Goal: Transaction & Acquisition: Obtain resource

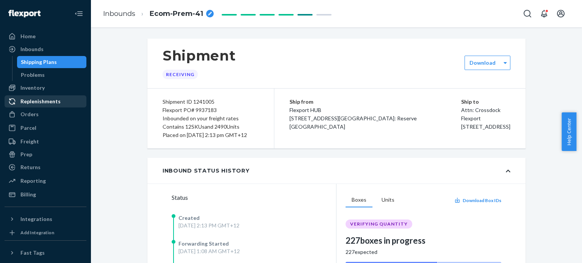
scroll to position [788, 0]
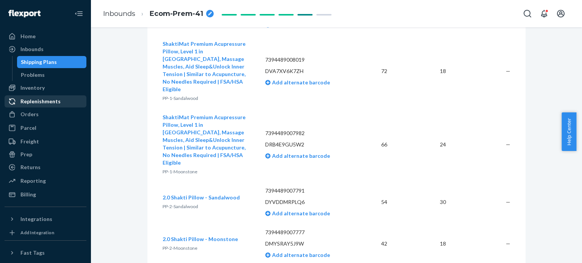
click at [40, 99] on div "Replenishments" at bounding box center [40, 102] width 40 height 8
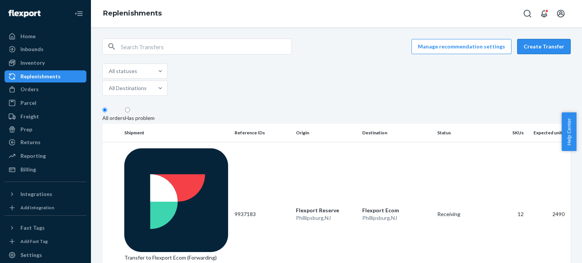
click at [547, 48] on button "Create Transfer" at bounding box center [544, 46] width 53 height 15
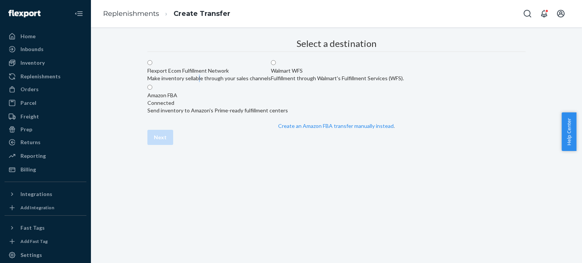
click at [271, 82] on div "Make inventory sellable through your sales channels" at bounding box center [209, 79] width 124 height 8
click at [271, 75] on div "Flexport Ecom Fulfillment Network" at bounding box center [209, 71] width 124 height 8
click at [152, 65] on input "Flexport Ecom Fulfillment Network Make inventory sellable through your sales ch…" at bounding box center [149, 62] width 5 height 5
radio input "true"
click at [173, 145] on button "Next" at bounding box center [160, 137] width 26 height 15
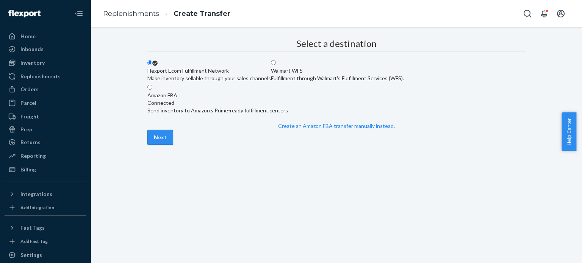
scroll to position [21, 0]
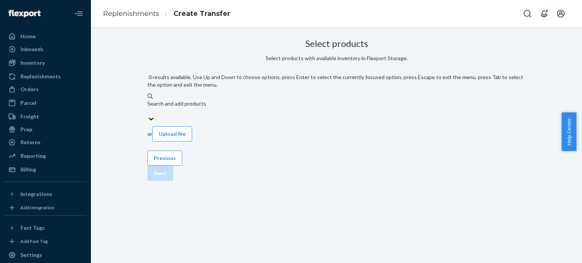
click at [272, 100] on div "Search and add products" at bounding box center [336, 107] width 378 height 15
click at [148, 108] on input "0 results available. Use Up and Down to choose options, press Enter to select t…" at bounding box center [147, 112] width 1 height 8
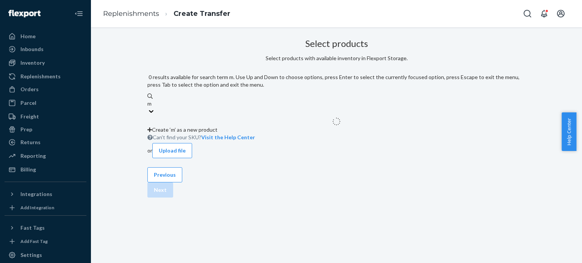
type input "m1"
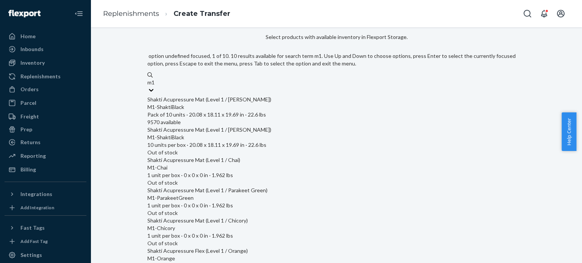
click at [275, 104] on div "M1-ShaktiBlack" at bounding box center [336, 108] width 378 height 8
click at [156, 86] on input "m1" at bounding box center [151, 83] width 8 height 8
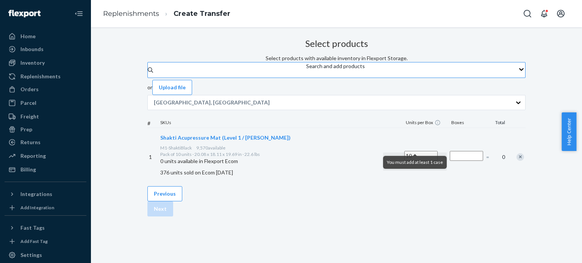
click at [306, 70] on div "Search and add products" at bounding box center [335, 70] width 59 height 15
click at [306, 70] on input "Search and add products" at bounding box center [306, 74] width 1 height 8
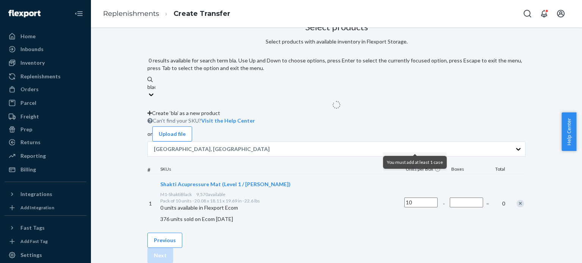
type input "black"
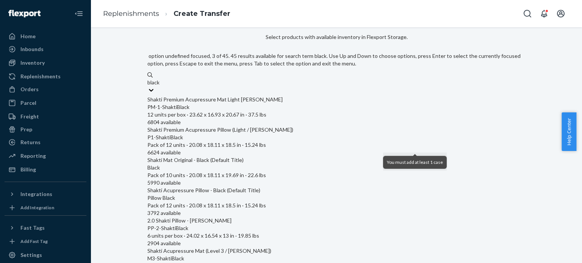
click at [236, 164] on div "Black" at bounding box center [336, 168] width 378 height 8
click at [160, 86] on input "black" at bounding box center [153, 83] width 13 height 8
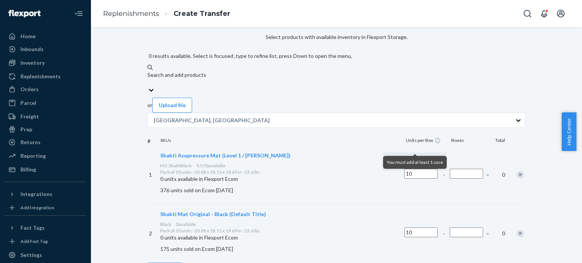
click at [220, 74] on div "Search and add products" at bounding box center [336, 75] width 378 height 8
click at [148, 79] on input "0 results available. Select is focused ,type to refine list, press Down to open…" at bounding box center [147, 83] width 1 height 8
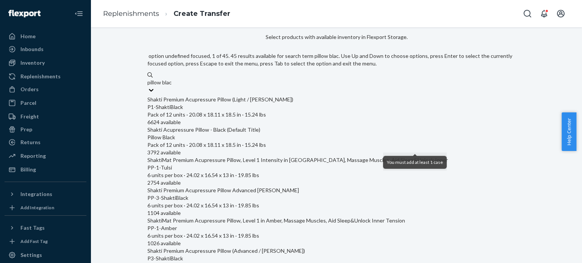
type input "pillow black"
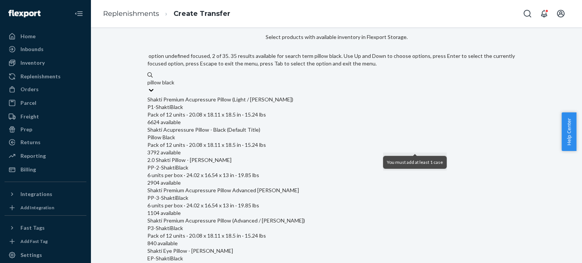
click at [232, 134] on div "Pillow Black" at bounding box center [336, 138] width 378 height 8
click at [176, 86] on input "pillow black" at bounding box center [161, 83] width 28 height 8
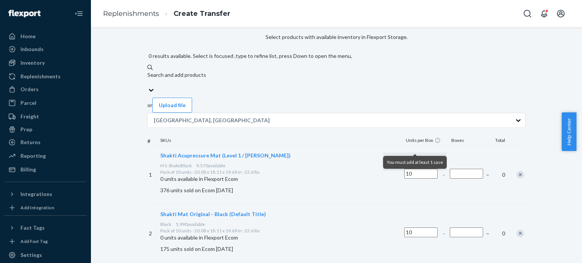
click at [246, 73] on div "Search and add products" at bounding box center [336, 75] width 378 height 8
click at [148, 79] on input "0 results available. Select is focused ,type to refine list, press Down to open…" at bounding box center [147, 83] width 1 height 8
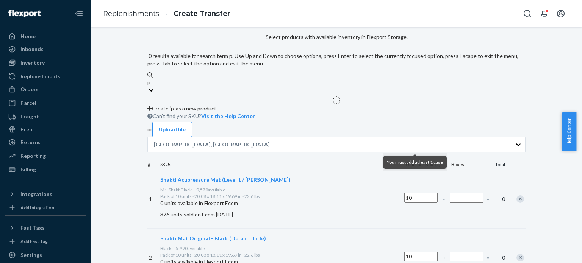
type input "p3"
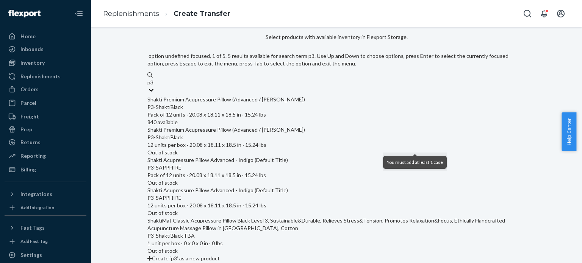
click at [235, 104] on div "P3-ShaktiBlack" at bounding box center [336, 108] width 378 height 8
click at [154, 86] on input "p3" at bounding box center [150, 83] width 7 height 8
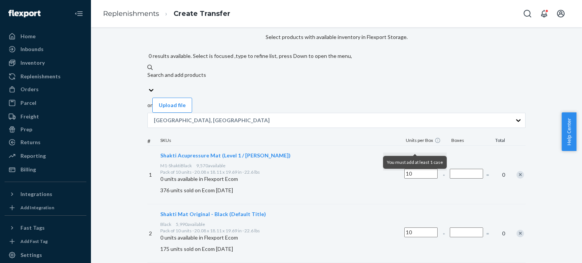
click at [262, 74] on div "Search and add products" at bounding box center [336, 78] width 378 height 15
click at [148, 79] on input "0 results available. Select is focused ,type to refine list, press Down to open…" at bounding box center [147, 83] width 1 height 8
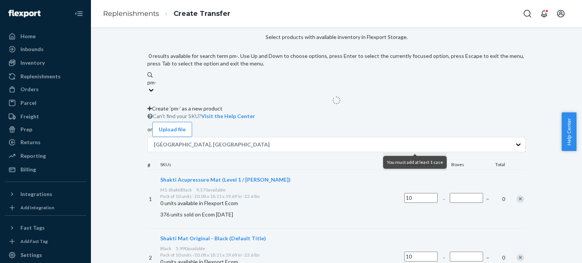
type input "pm-2"
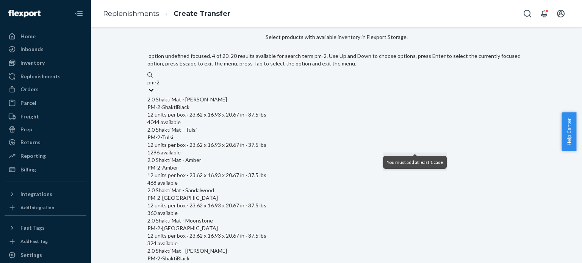
scroll to position [76, 0]
click at [246, 217] on div "2.0 Shakti Mat - Moonstone" at bounding box center [336, 221] width 378 height 8
click at [160, 86] on input "pm-2" at bounding box center [153, 83] width 13 height 8
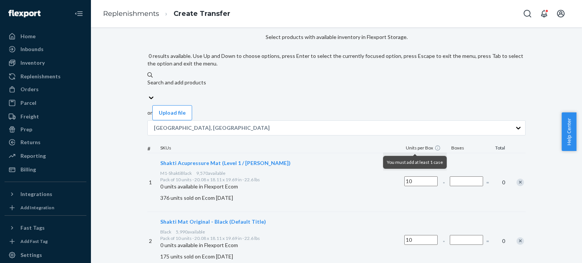
click at [274, 79] on div "Search and add products" at bounding box center [336, 86] width 378 height 15
click at [148, 86] on input "0 results available. Use Up and Down to choose options, press Enter to select t…" at bounding box center [147, 90] width 1 height 8
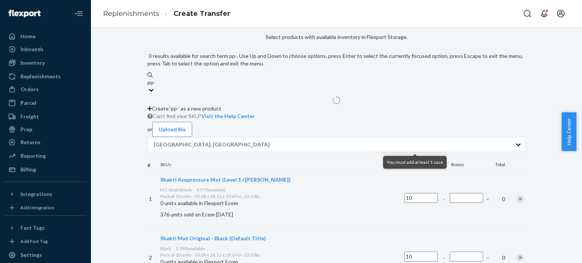
type input "pp-1"
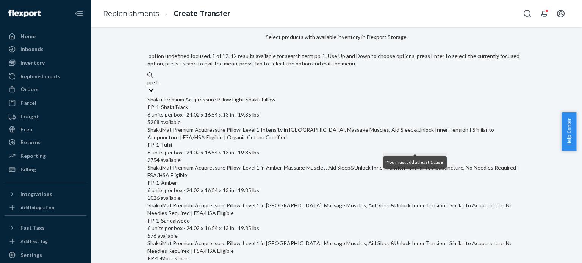
click at [243, 104] on div "PP-1-ShaktiBlack" at bounding box center [336, 108] width 378 height 8
click at [159, 86] on input "pp-1" at bounding box center [152, 83] width 11 height 8
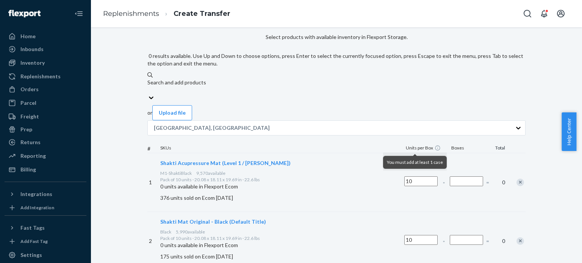
click at [244, 79] on div "Search and add products" at bounding box center [336, 86] width 378 height 15
click at [148, 86] on input "0 results available. Use Up and Down to choose options, press Enter to select t…" at bounding box center [147, 90] width 1 height 8
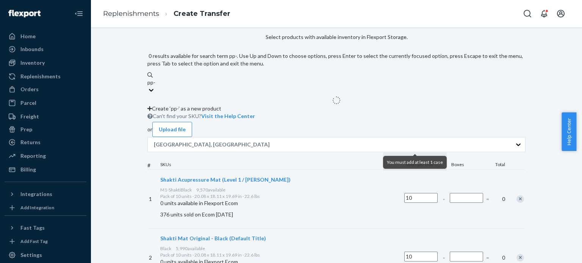
type input "pp-1"
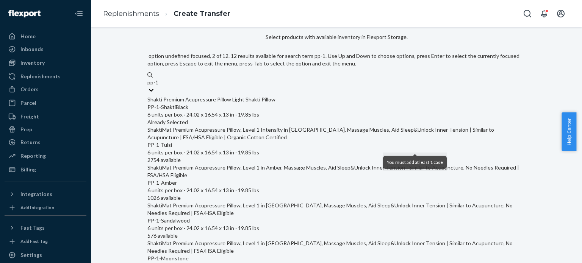
click at [234, 127] on div "ShaktiMat Premium Acupressure Pillow, Level 1 Intensity in [GEOGRAPHIC_DATA], M…" at bounding box center [336, 133] width 378 height 15
click at [159, 86] on input "pp-1" at bounding box center [152, 83] width 11 height 8
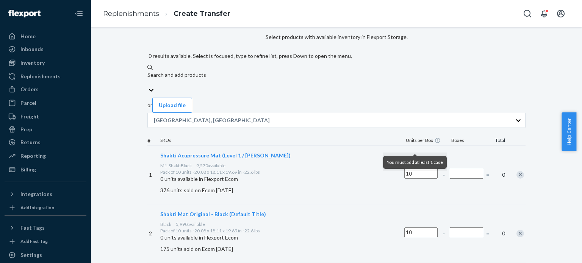
click at [246, 71] on div "Search and add products" at bounding box center [336, 75] width 378 height 8
click at [148, 79] on input "0 results available. Select is focused ,type to refine list, press Down to open…" at bounding box center [147, 83] width 1 height 8
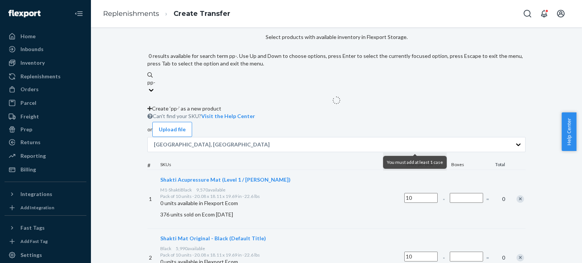
type input "pp-1"
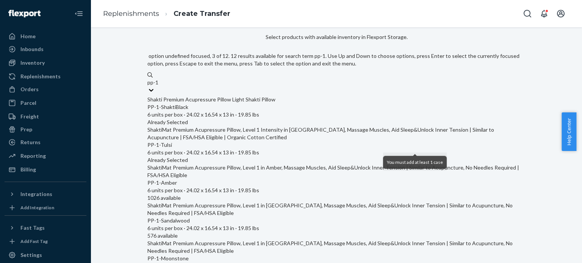
click at [247, 164] on div "ShaktiMat Premium Acupressure Pillow, Level 1 in Amber, Massage Muscles, Aid Sl…" at bounding box center [336, 171] width 378 height 15
click at [159, 86] on input "pp-1" at bounding box center [152, 83] width 11 height 8
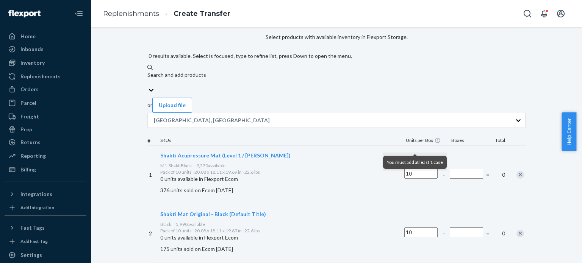
click at [246, 72] on div "Search and add products" at bounding box center [336, 75] width 378 height 8
click at [148, 79] on input "0 results available. Select is focused ,type to refine list, press Down to open…" at bounding box center [147, 83] width 1 height 8
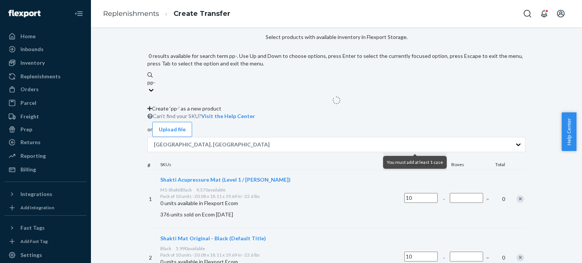
type input "pp-2"
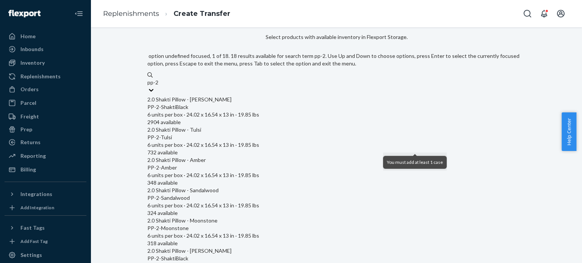
click at [236, 96] on div "2.0 Shakti Pillow - [PERSON_NAME]" at bounding box center [336, 100] width 378 height 8
click at [159, 86] on input "pp-2" at bounding box center [152, 83] width 11 height 8
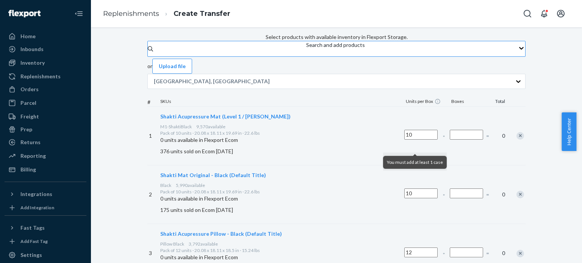
click at [450, 140] on input "Number of boxes" at bounding box center [466, 135] width 33 height 10
type input "85"
click at [450, 191] on input "Number of boxes" at bounding box center [466, 194] width 33 height 10
type input "38"
click at [450, 248] on input "Number of boxes" at bounding box center [466, 253] width 33 height 10
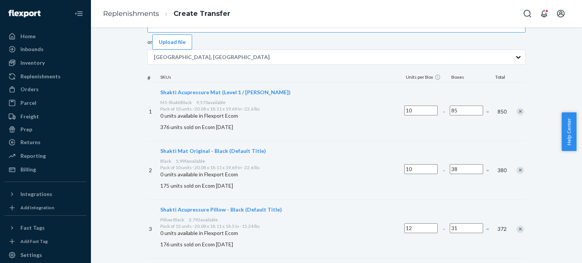
scroll to position [59, 0]
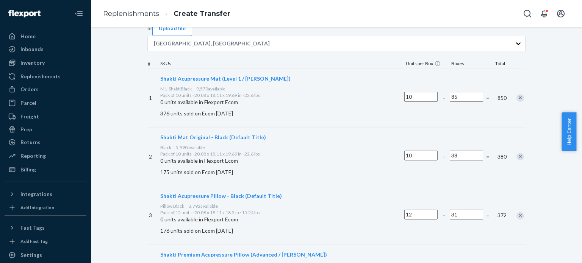
type input "31"
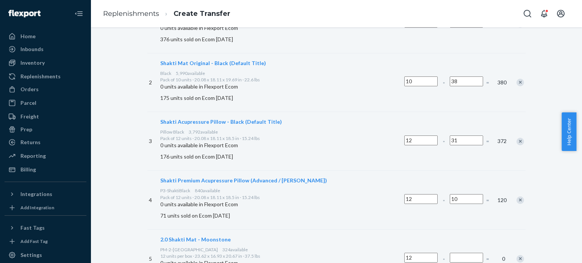
scroll to position [135, 0]
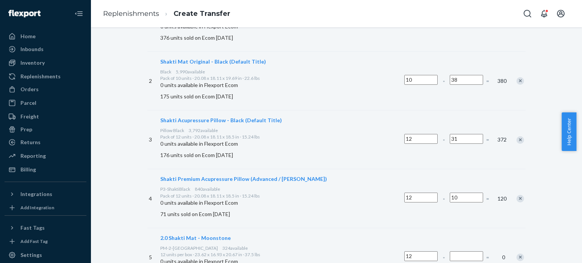
type input "10"
click at [450, 252] on input "Number of boxes" at bounding box center [466, 257] width 33 height 10
type input "7"
click at [449, 243] on div "7" at bounding box center [467, 257] width 36 height 29
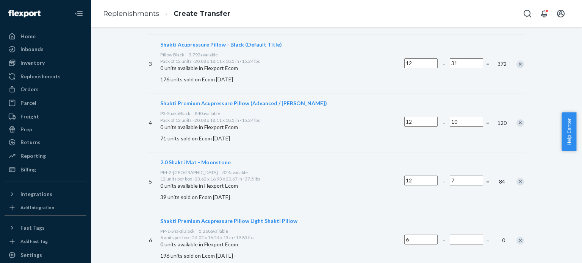
click at [450, 235] on input "Number of boxes" at bounding box center [466, 240] width 33 height 10
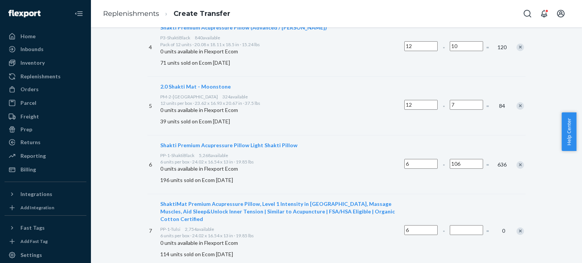
type input "106"
click at [450, 226] on input "Number of boxes" at bounding box center [466, 231] width 33 height 10
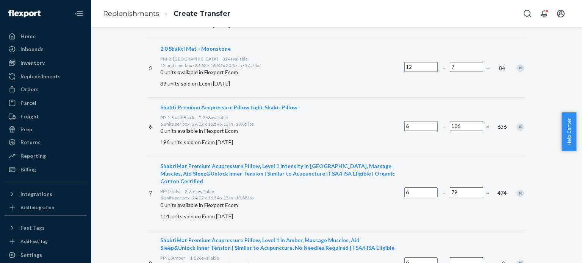
type input "79"
click at [450, 258] on input "Number of boxes" at bounding box center [466, 263] width 33 height 10
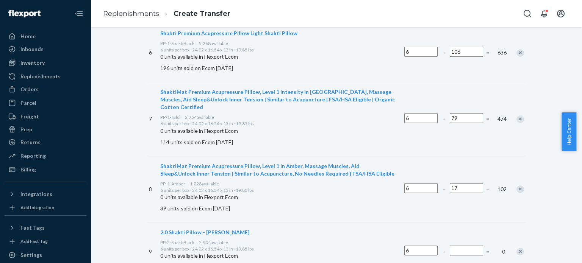
scroll to position [400, 0]
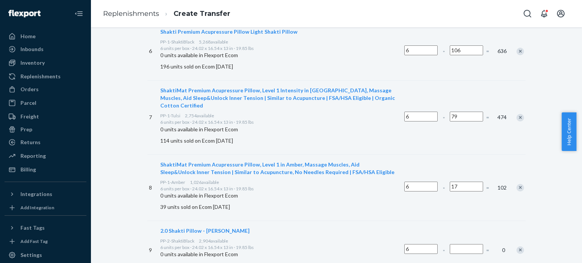
click at [450, 182] on input "17" at bounding box center [466, 187] width 33 height 10
type input "27"
click at [419, 155] on div "8 ShaktiMat Premium Acupressure Pillow, Level 1 in Amber, Massage Muscles, Aid …" at bounding box center [336, 188] width 378 height 66
click at [450, 245] on input "Number of boxes" at bounding box center [466, 250] width 33 height 10
type input "63"
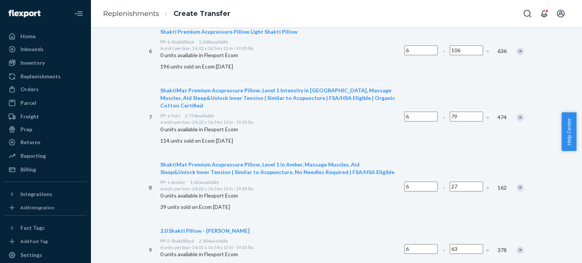
click at [440, 221] on div "9 2.0 Shakti Pillow - [PERSON_NAME] PP-2-ShaktiBlack 2,904 available 6 units pe…" at bounding box center [336, 250] width 378 height 59
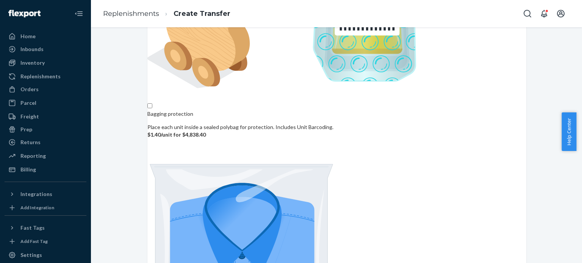
scroll to position [129, 0]
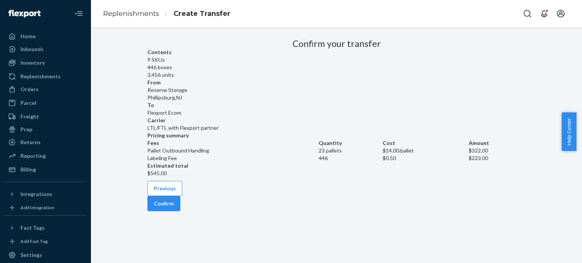
scroll to position [21, 0]
click at [180, 212] on button "Confirm" at bounding box center [163, 203] width 33 height 15
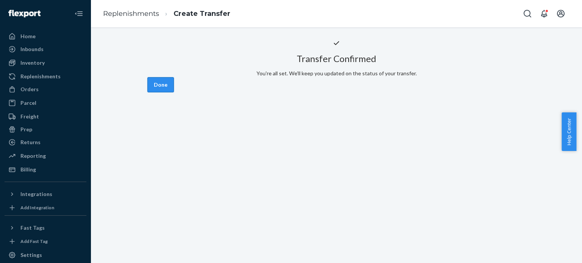
click at [174, 93] on button "Done" at bounding box center [160, 84] width 27 height 15
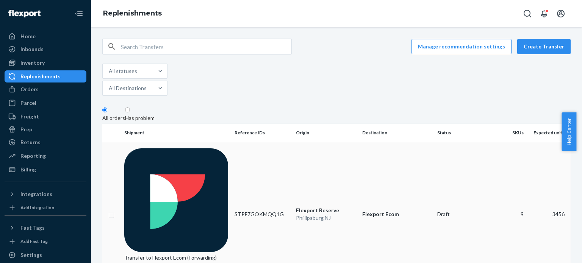
click at [165, 254] on p "Transfer to Flexport Ecom (Forwarding) RPRDWHTL7WYSZ" at bounding box center [176, 261] width 104 height 15
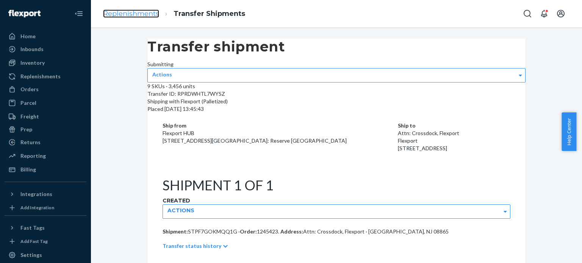
click at [133, 9] on link "Replenishments" at bounding box center [131, 13] width 56 height 8
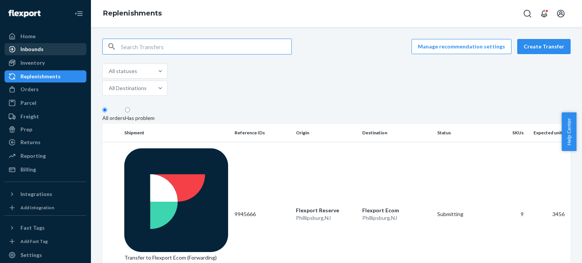
click at [55, 49] on div "Inbounds" at bounding box center [45, 49] width 80 height 11
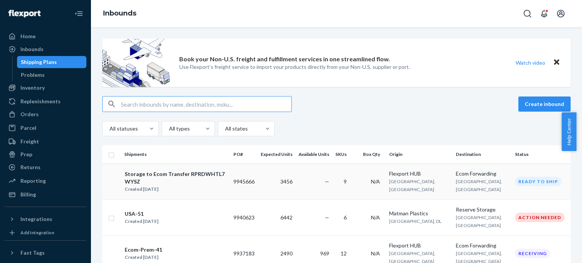
click at [196, 182] on div "Storage to Ecom Transfer RPRDWHTL7WYSZ" at bounding box center [176, 178] width 102 height 15
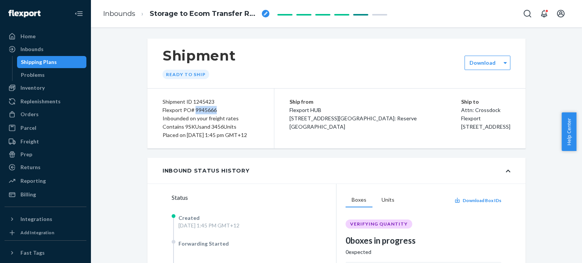
drag, startPoint x: 193, startPoint y: 111, endPoint x: 216, endPoint y: 110, distance: 22.4
click at [216, 110] on div "Flexport PO# 9945666" at bounding box center [211, 110] width 96 height 8
click at [270, 13] on div "breadcrumbs" at bounding box center [266, 14] width 8 height 8
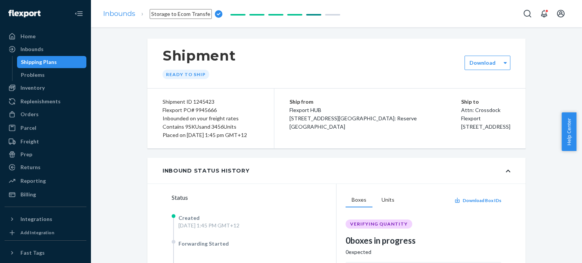
drag, startPoint x: 221, startPoint y: 14, endPoint x: 131, endPoint y: 17, distance: 89.9
click at [131, 17] on ol "Inbounds Storage to Ecom Transfer RPRDWHTL7WYSZ" at bounding box center [163, 14] width 132 height 22
type input "Ecom-Prem-42"
drag, startPoint x: 112, startPoint y: 13, endPoint x: 174, endPoint y: 29, distance: 64.2
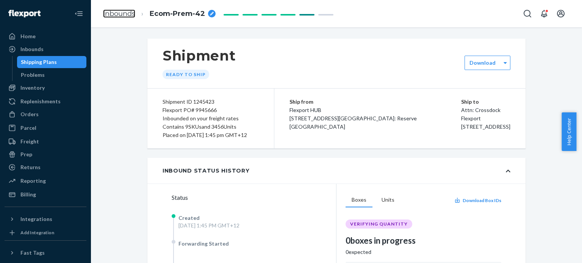
click at [112, 13] on link "Inbounds" at bounding box center [119, 13] width 32 height 8
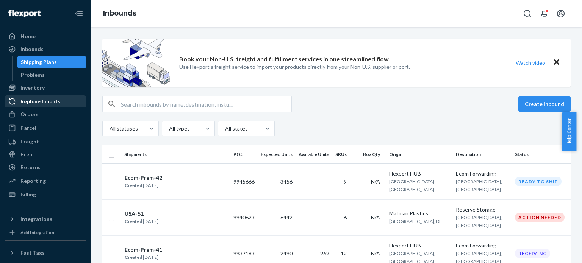
click at [64, 102] on div "Replenishments" at bounding box center [45, 101] width 80 height 11
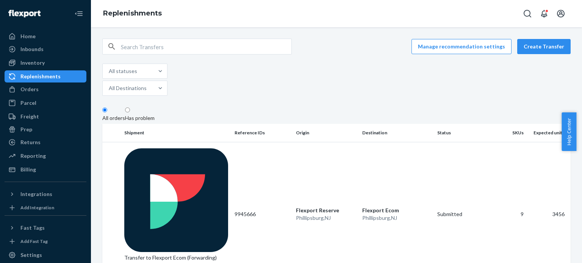
click at [557, 39] on div "Manage recommendation settings Create Transfer" at bounding box center [336, 47] width 469 height 16
click at [546, 50] on button "Create Transfer" at bounding box center [544, 46] width 53 height 15
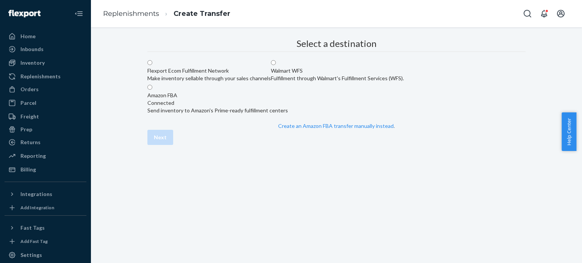
click at [288, 107] on div "Amazon FBA Connected" at bounding box center [217, 99] width 141 height 15
click at [152, 90] on input "Amazon FBA Connected Send inventory to Amazon's Prime-ready fulfillment centers" at bounding box center [149, 87] width 5 height 5
radio input "true"
click at [173, 145] on button "Next" at bounding box center [160, 137] width 26 height 15
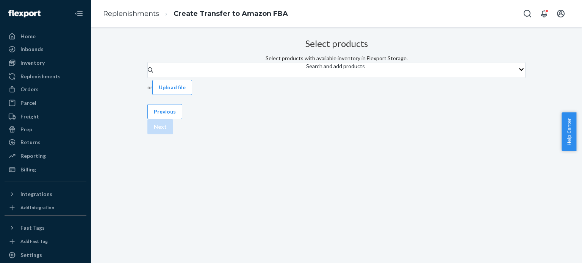
scroll to position [21, 0]
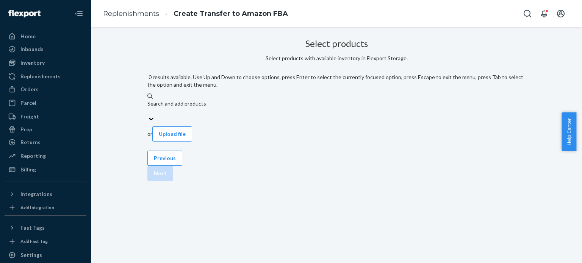
click at [269, 100] on div "Search and add products" at bounding box center [336, 107] width 378 height 15
click at [148, 108] on input "0 results available. Use Up and Down to choose options, press Enter to select t…" at bounding box center [147, 112] width 1 height 8
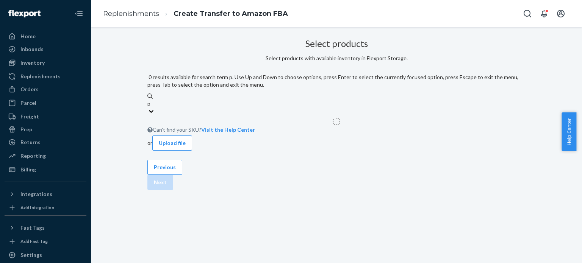
type input "p1"
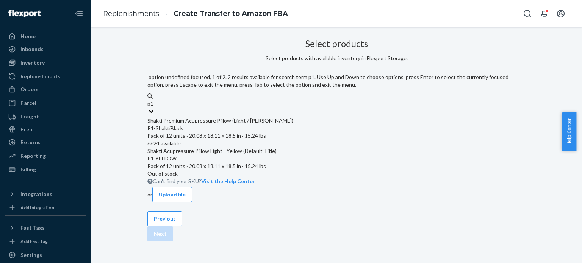
click at [222, 117] on div "Shakti Premium Acupressure Pillow (Light / [PERSON_NAME])" at bounding box center [336, 121] width 378 height 8
click at [154, 100] on input "p1" at bounding box center [150, 104] width 7 height 8
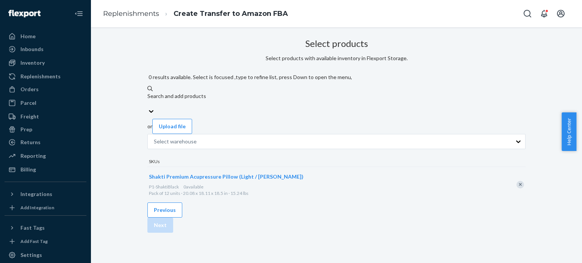
click at [234, 93] on div "Search and add products" at bounding box center [336, 97] width 378 height 8
click at [148, 100] on input "0 results available. Select is focused ,type to refine list, press Down to open…" at bounding box center [147, 104] width 1 height 8
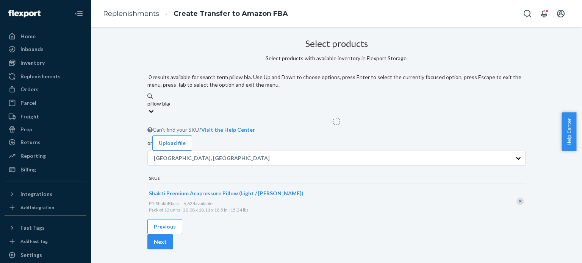
type input "pillow black"
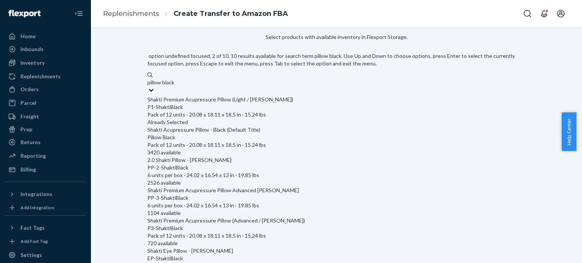
click at [242, 134] on span "Pillow Black Pack of 12 units · 20.08 x 18.11 x 18.5 in · 15.24 lbs" at bounding box center [336, 141] width 378 height 14
click at [176, 86] on input "pillow black" at bounding box center [161, 83] width 28 height 8
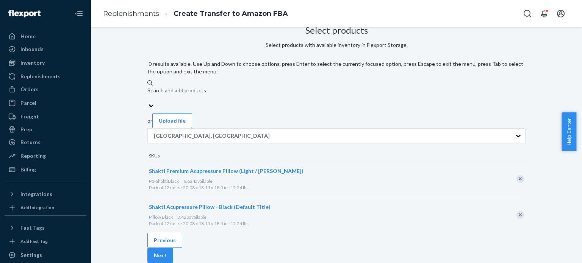
click at [273, 87] on div "Search and add products" at bounding box center [336, 94] width 378 height 15
click at [148, 94] on input "0 results available. Use Up and Down to choose options, press Enter to select t…" at bounding box center [147, 98] width 1 height 8
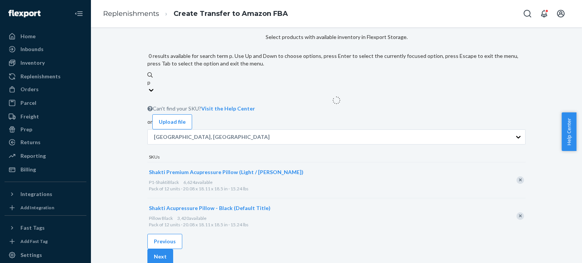
type input "p3"
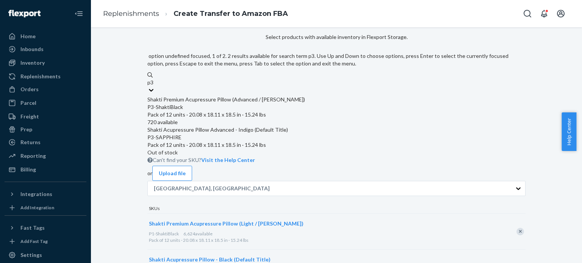
click at [226, 104] on div "P3-ShaktiBlack" at bounding box center [336, 108] width 378 height 8
click at [154, 86] on input "p3" at bounding box center [150, 83] width 7 height 8
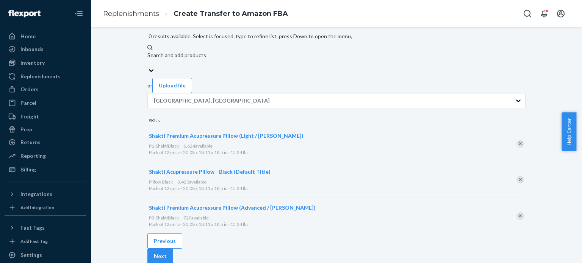
scroll to position [52, 0]
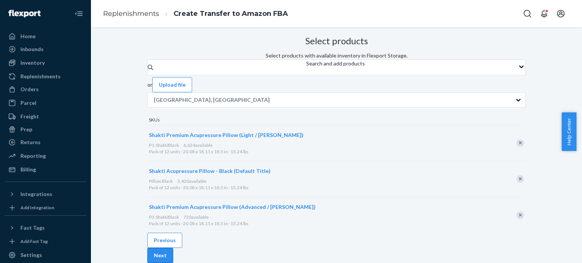
click at [173, 248] on button "Next" at bounding box center [160, 255] width 26 height 15
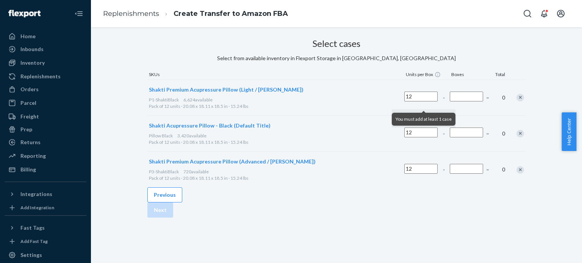
scroll to position [21, 0]
click at [450, 101] on input "Number of boxes" at bounding box center [466, 97] width 33 height 10
type input "41"
click at [450, 138] on input "Number of boxes" at bounding box center [466, 133] width 33 height 10
type input "25"
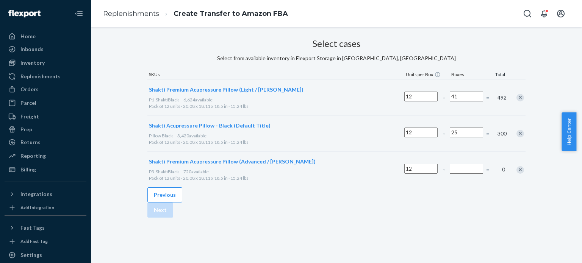
click at [450, 174] on input "Number of boxes" at bounding box center [466, 169] width 33 height 10
type input "8"
click at [439, 188] on div "Select cases Select from available inventory in Flexport Storage in [GEOGRAPHIC…" at bounding box center [336, 112] width 378 height 152
click at [173, 218] on button "Next" at bounding box center [160, 210] width 26 height 15
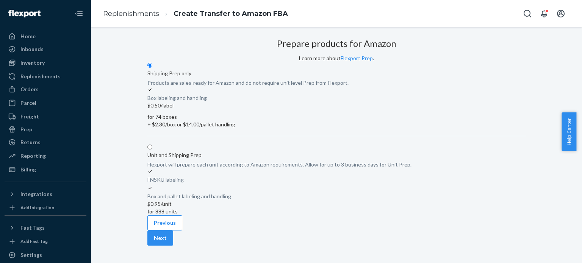
drag, startPoint x: 494, startPoint y: 227, endPoint x: 508, endPoint y: 198, distance: 32.2
click at [173, 231] on button "Next" at bounding box center [160, 238] width 26 height 15
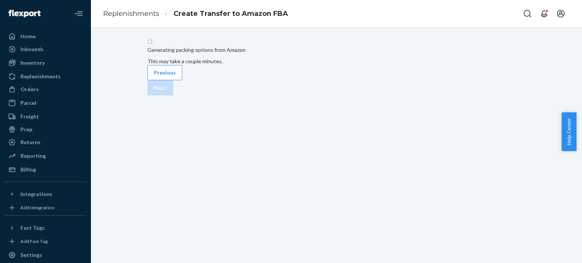
scroll to position [0, 0]
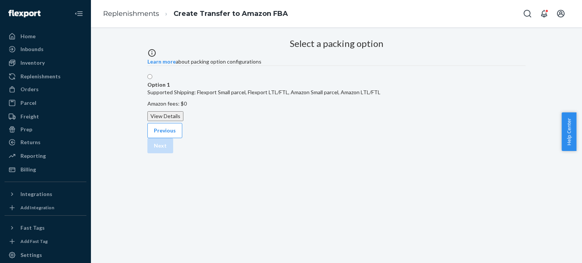
click at [315, 121] on label "Option 1 Supported Shipping: Flexport Small parcel, Flexport LTL/FTL, Amazon Sm…" at bounding box center [263, 98] width 233 height 48
click at [152, 79] on input "Option 1 Supported Shipping: Flexport Small parcel, Flexport LTL/FTL, Amazon Sm…" at bounding box center [149, 76] width 5 height 5
radio input "true"
click at [173, 154] on button "Next" at bounding box center [160, 145] width 26 height 15
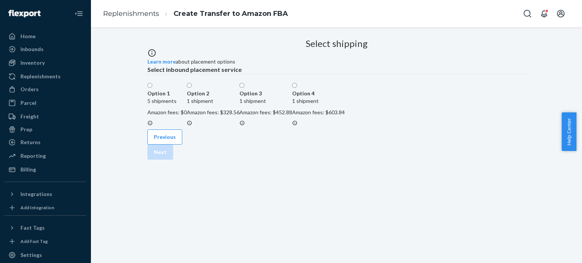
scroll to position [36, 0]
click at [187, 117] on label "Option 1 5 shipments Amazon fees: $0" at bounding box center [166, 104] width 39 height 45
click at [152, 88] on input "Option 1 5 shipments Amazon fees: $0" at bounding box center [149, 85] width 5 height 5
radio input "true"
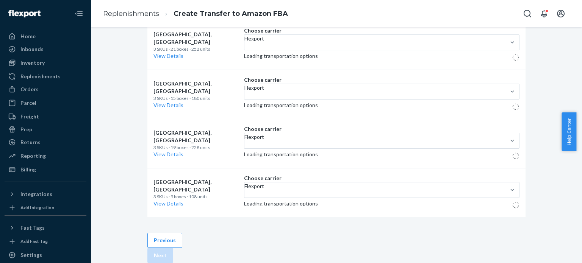
scroll to position [277, 0]
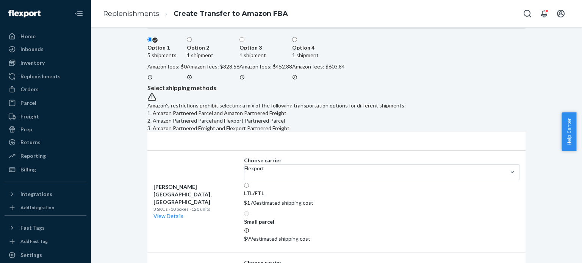
scroll to position [63, 0]
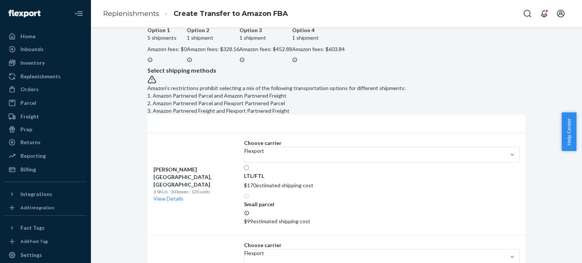
click at [240, 64] on label "Option 2 1 shipment Amazon fees: $328.56" at bounding box center [213, 41] width 53 height 45
click at [192, 25] on input "Option 2 1 shipment Amazon fees: $328.56" at bounding box center [189, 22] width 5 height 5
radio input "true"
radio input "false"
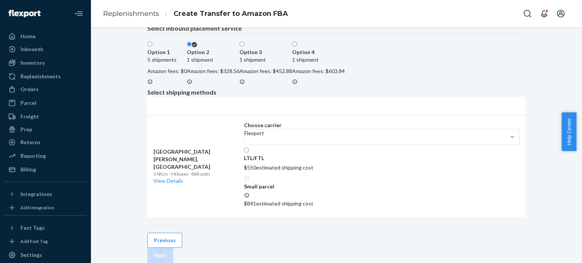
scroll to position [46, 0]
click at [292, 86] on label "Option 3 1 shipment Amazon fees: $452.88" at bounding box center [266, 63] width 53 height 45
click at [245, 47] on input "Option 3 1 shipment Amazon fees: $452.88" at bounding box center [242, 44] width 5 height 5
radio input "true"
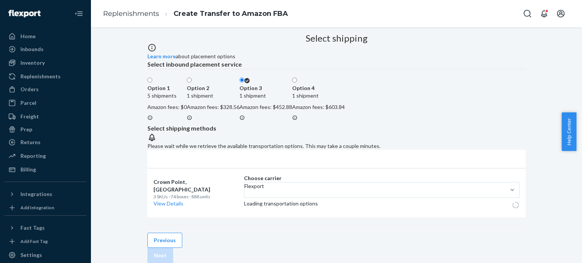
scroll to position [122, 0]
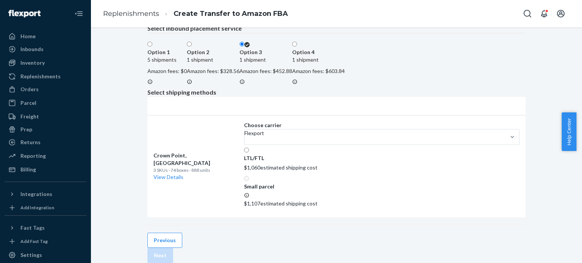
click at [240, 41] on label "Option 2 1 shipment Amazon fees: $328.56" at bounding box center [213, 63] width 53 height 45
click at [192, 42] on input "Option 2 1 shipment Amazon fees: $328.56" at bounding box center [189, 44] width 5 height 5
radio input "true"
radio input "false"
click at [264, 155] on p "LTL/FTL" at bounding box center [254, 159] width 20 height 8
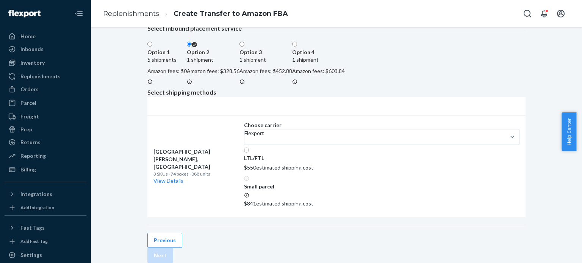
click at [249, 153] on input "LTL/FTL" at bounding box center [246, 150] width 5 height 5
radio input "true"
click at [173, 248] on button "Next" at bounding box center [160, 255] width 26 height 15
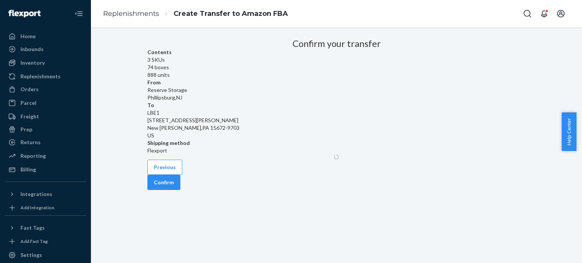
scroll to position [55, 0]
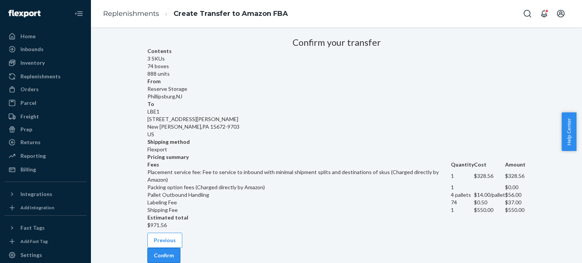
drag, startPoint x: 496, startPoint y: 233, endPoint x: 499, endPoint y: 228, distance: 5.3
click at [180, 248] on button "Confirm" at bounding box center [163, 255] width 33 height 15
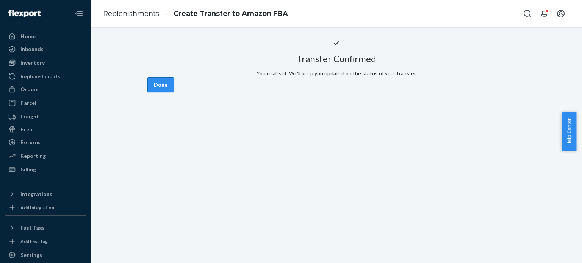
click at [174, 93] on button "Done" at bounding box center [160, 84] width 27 height 15
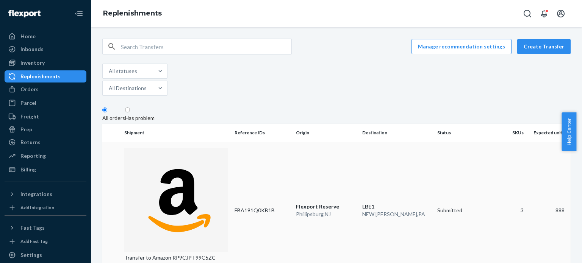
click at [171, 254] on p "Transfer to Amazon RP9CJPT99C5ZC" at bounding box center [176, 258] width 104 height 8
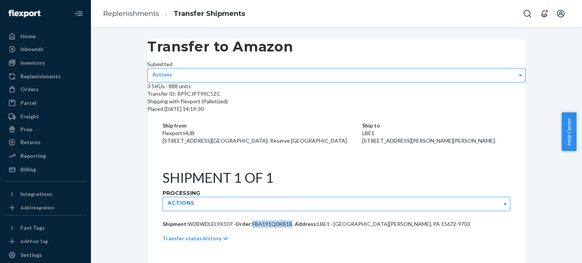
drag, startPoint x: 252, startPoint y: 208, endPoint x: 291, endPoint y: 207, distance: 38.7
click at [291, 221] on span "FBA191Q0KB1B ." at bounding box center [272, 224] width 41 height 6
copy span "FBA191Q0KB1B"
click at [118, 7] on ol "Replenishments Transfer Shipments" at bounding box center [174, 14] width 154 height 22
drag, startPoint x: 117, startPoint y: 18, endPoint x: 119, endPoint y: 33, distance: 15.4
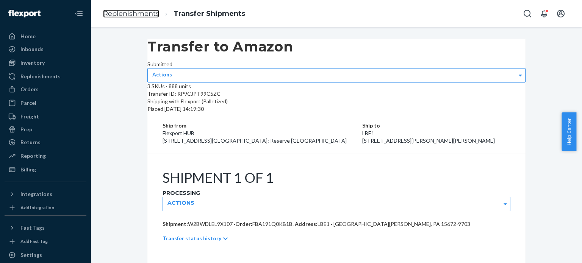
click at [117, 17] on link "Replenishments" at bounding box center [131, 13] width 56 height 8
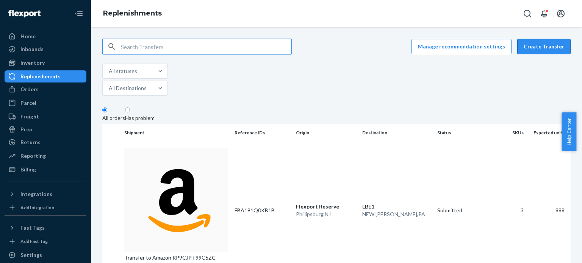
click at [544, 42] on button "Create Transfer" at bounding box center [544, 46] width 53 height 15
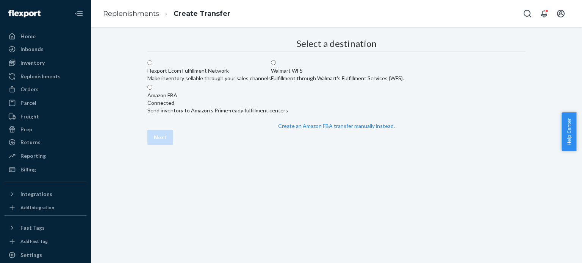
click at [288, 114] on div "Send inventory to Amazon's Prime-ready fulfillment centers" at bounding box center [217, 111] width 141 height 8
click at [152, 90] on input "Amazon FBA Connected Send inventory to Amazon's Prime-ready fulfillment centers" at bounding box center [149, 87] width 5 height 5
radio input "true"
click at [173, 145] on button "Next" at bounding box center [160, 137] width 26 height 15
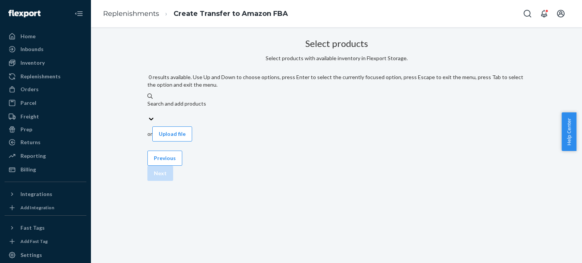
click at [234, 100] on div "Search and add products" at bounding box center [336, 104] width 378 height 8
click at [148, 108] on input "0 results available. Use Up and Down to choose options, press Enter to select t…" at bounding box center [147, 112] width 1 height 8
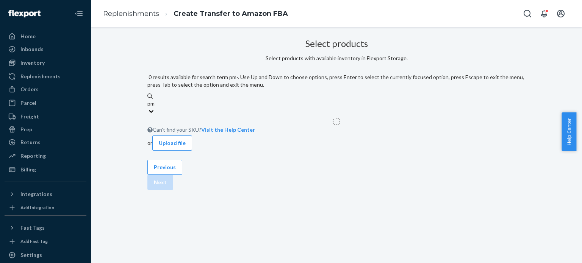
type input "pm-1"
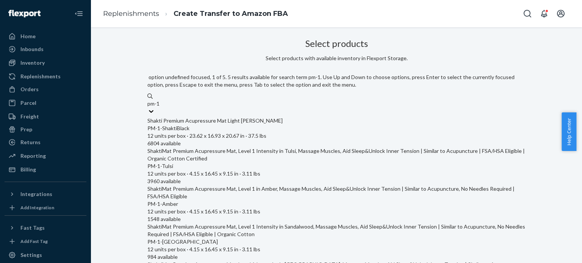
click at [239, 125] on div "PM-1-ShaktiBlack" at bounding box center [336, 129] width 378 height 8
click at [160, 108] on input "pm-1" at bounding box center [153, 104] width 13 height 8
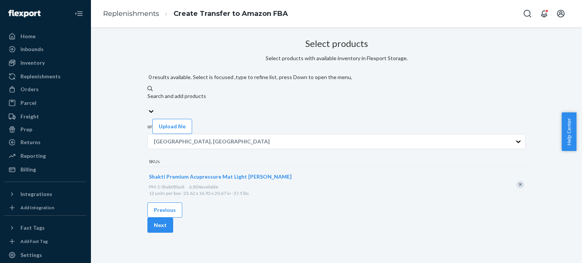
click at [270, 93] on div "Search and add products" at bounding box center [336, 100] width 378 height 15
click at [148, 100] on input "0 results available. Select is focused ,type to refine list, press Down to open…" at bounding box center [147, 104] width 1 height 8
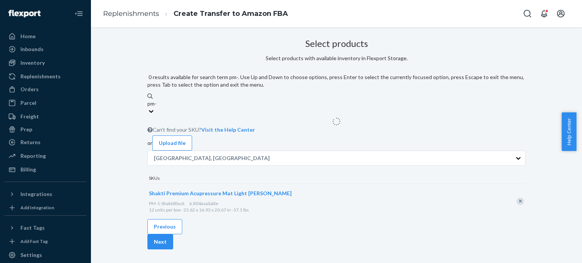
type input "pm-2"
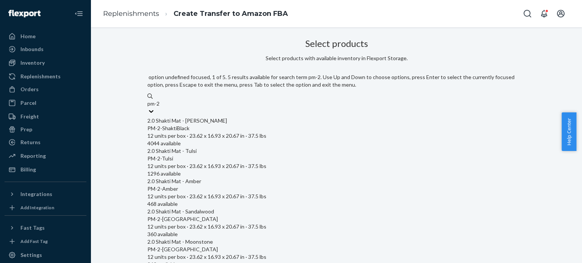
click at [242, 117] on div "2.0 Shakti Mat - [PERSON_NAME]" at bounding box center [336, 121] width 378 height 8
click at [160, 108] on input "pm-2" at bounding box center [153, 104] width 13 height 8
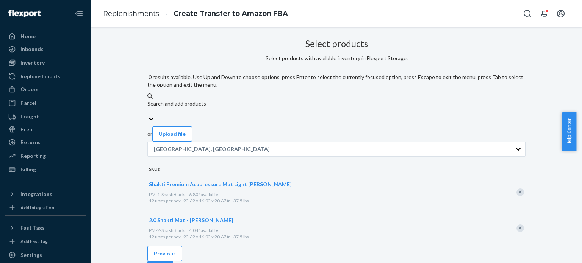
click at [243, 100] on div "Search and add products" at bounding box center [336, 104] width 378 height 8
click at [148, 108] on input "0 results available. Use Up and Down to choose options, press Enter to select t…" at bounding box center [147, 112] width 1 height 8
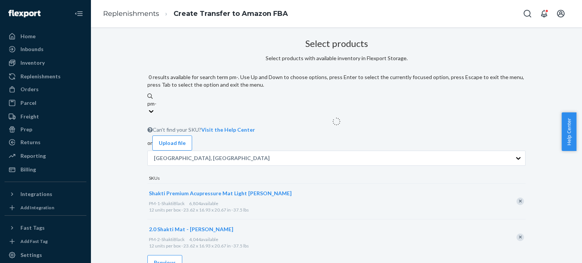
type input "pm-3"
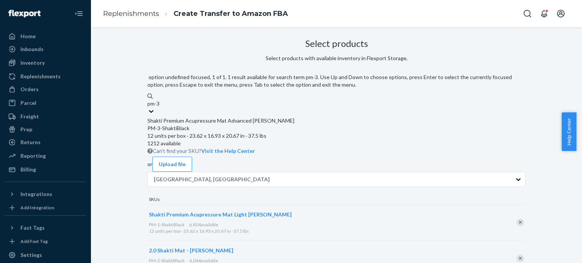
click at [241, 125] on div "PM-3-ShaktiBlack" at bounding box center [336, 129] width 378 height 8
click at [160, 108] on input "pm-3" at bounding box center [153, 104] width 13 height 8
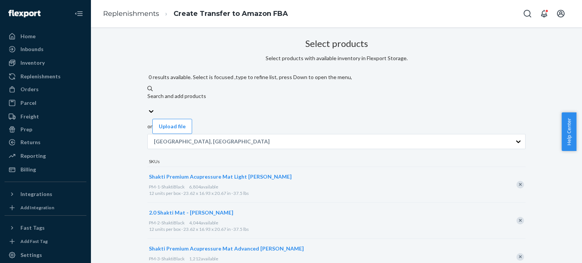
click at [257, 93] on div "Search and add products" at bounding box center [336, 97] width 378 height 8
click at [148, 100] on input "0 results available. Select is focused ,type to refine list, press Down to open…" at bounding box center [147, 104] width 1 height 8
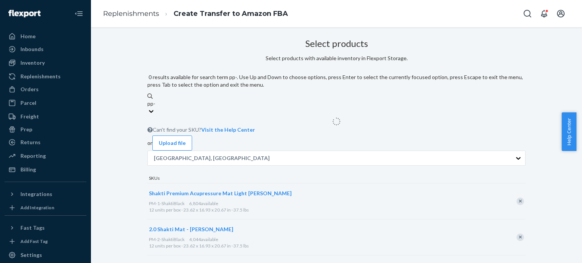
type input "pp-1"
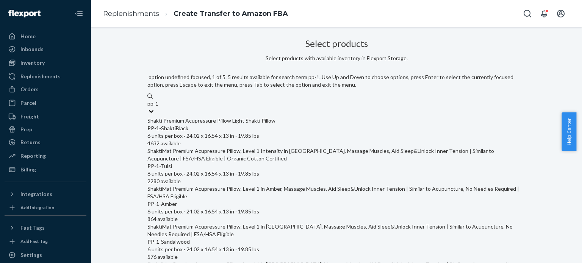
click at [263, 125] on div "PP-1-ShaktiBlack" at bounding box center [336, 129] width 378 height 8
click at [159, 108] on input "pp-1" at bounding box center [152, 104] width 11 height 8
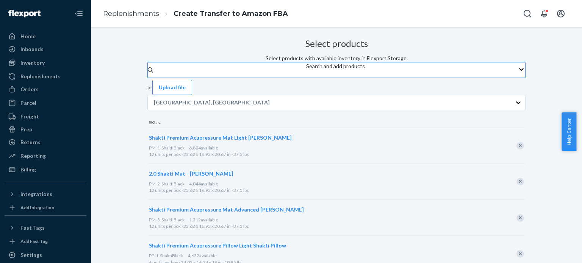
click at [306, 70] on div "Search and add products" at bounding box center [335, 67] width 59 height 8
click at [306, 78] on input "Search and add products" at bounding box center [306, 74] width 1 height 8
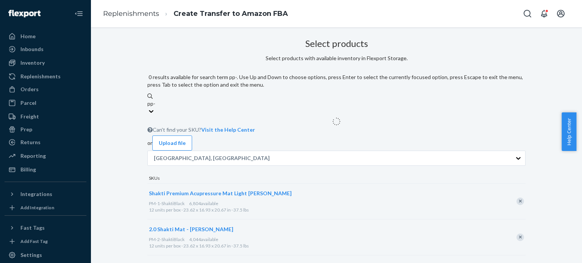
type input "pp-2"
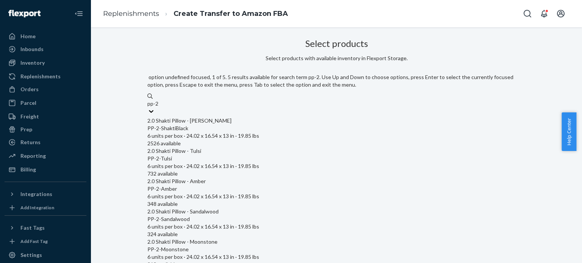
click at [244, 125] on div "PP-2-ShaktiBlack 6 units per box · 24.02 x 16.54 x 13 in · 19.85 lbs" at bounding box center [336, 132] width 378 height 15
click at [159, 108] on input "pp-2" at bounding box center [152, 104] width 11 height 8
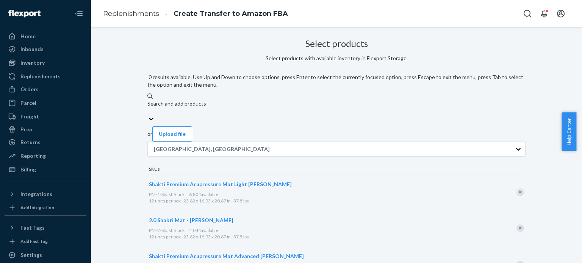
click at [250, 100] on div "Search and add products" at bounding box center [336, 104] width 378 height 8
click at [148, 108] on input "0 results available. Use Up and Down to choose options, press Enter to select t…" at bounding box center [147, 112] width 1 height 8
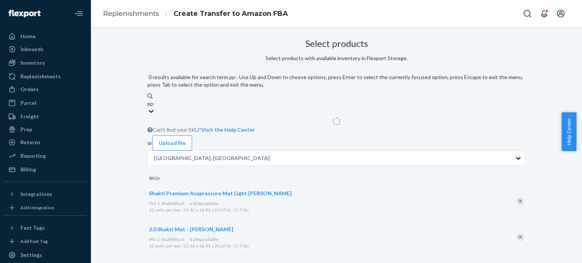
type input "pp-3"
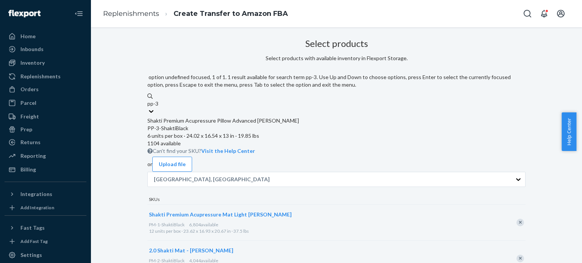
click at [250, 117] on div "Shakti Premium Acupressure Pillow Advanced [PERSON_NAME]" at bounding box center [336, 121] width 378 height 8
click at [159, 108] on input "pp-3" at bounding box center [152, 104] width 11 height 8
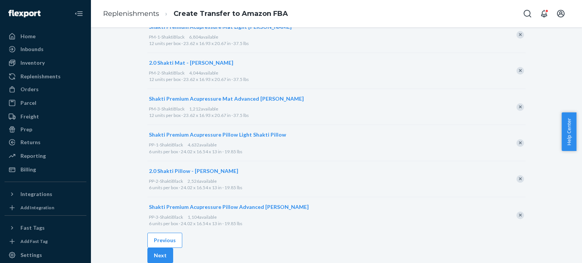
scroll to position [152, 0]
click at [173, 248] on button "Next" at bounding box center [160, 255] width 26 height 15
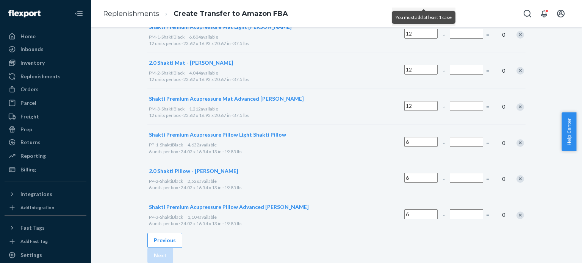
scroll to position [47, 0]
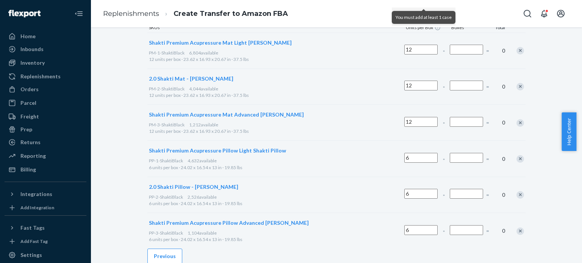
click at [450, 55] on input "Number of boxes" at bounding box center [466, 50] width 33 height 10
type input "24"
click at [450, 91] on input "Number of boxes" at bounding box center [466, 86] width 33 height 10
type input "32"
click at [450, 127] on input "Number of boxes" at bounding box center [466, 122] width 33 height 10
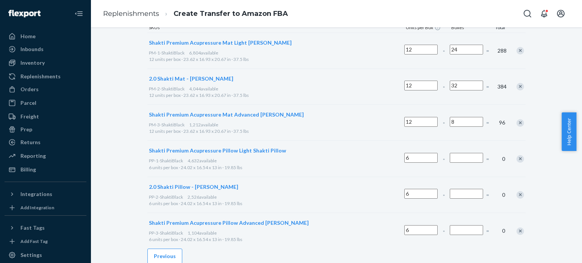
type input "8"
click at [450, 163] on input "Number of boxes" at bounding box center [466, 158] width 33 height 10
type input "20"
click at [450, 199] on input "Number of boxes" at bounding box center [466, 194] width 33 height 10
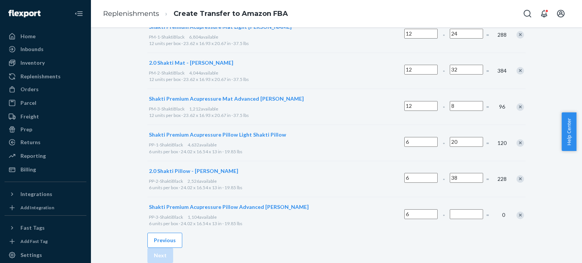
scroll to position [85, 0]
type input "38"
click at [450, 217] on input "Number of boxes" at bounding box center [466, 215] width 33 height 10
type input "12"
click at [449, 192] on div "2.0 Shakti Pillow - [PERSON_NAME] PP-2-ShaktiBlack 2,526 available 6 units per …" at bounding box center [336, 179] width 378 height 36
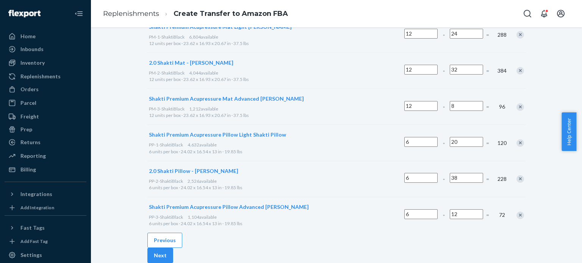
click at [518, 203] on div "Select cases Select from available inventory in Flexport Storage in [GEOGRAPHIC…" at bounding box center [336, 103] width 378 height 260
click at [173, 248] on button "Next" at bounding box center [160, 255] width 26 height 15
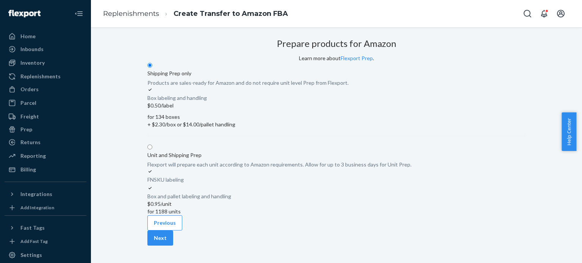
scroll to position [21, 0]
click at [173, 231] on button "Next" at bounding box center [160, 238] width 26 height 15
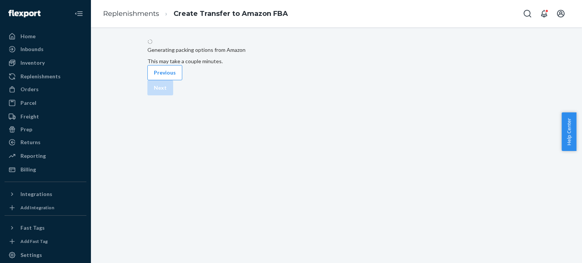
click at [549, 96] on div "Generating packing options from Amazon This may take a couple minutes. Previous…" at bounding box center [337, 67] width 480 height 57
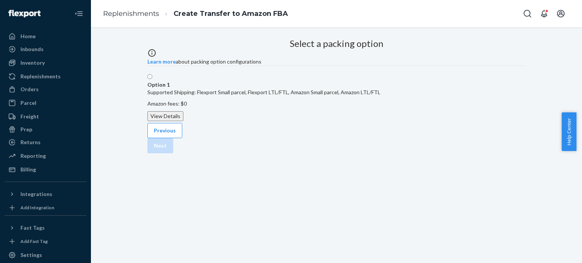
click at [381, 121] on label "Option 1 Supported Shipping: Flexport Small parcel, Flexport LTL/FTL, Amazon Sm…" at bounding box center [263, 98] width 233 height 48
click at [152, 79] on input "Option 1 Supported Shipping: Flexport Small parcel, Flexport LTL/FTL, Amazon Sm…" at bounding box center [149, 76] width 5 height 5
radio input "true"
click at [173, 154] on button "Next" at bounding box center [160, 145] width 26 height 15
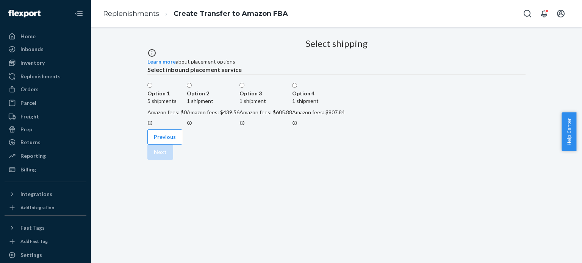
click at [240, 128] on label "Option 2 1 shipment Amazon fees: $439.56" at bounding box center [213, 104] width 53 height 45
click at [192, 88] on input "Option 2 1 shipment Amazon fees: $439.56" at bounding box center [189, 85] width 5 height 5
radio input "true"
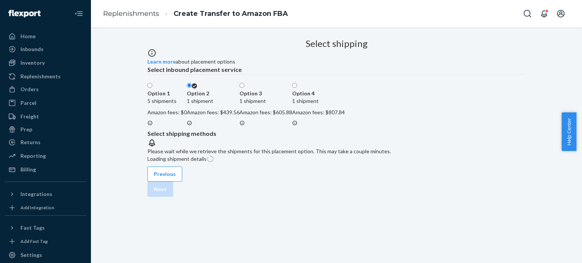
scroll to position [112, 0]
click at [540, 132] on div "Select shipping Learn more about placement options Select inbound placement ser…" at bounding box center [337, 117] width 480 height 162
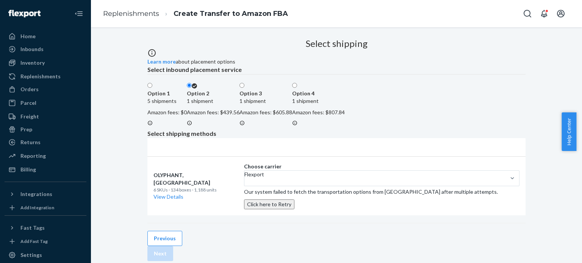
scroll to position [122, 0]
click at [295, 200] on button "Click here to Retry" at bounding box center [269, 205] width 50 height 10
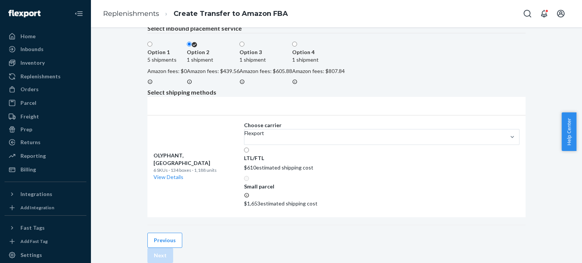
click at [264, 155] on p "LTL/FTL" at bounding box center [254, 159] width 20 height 8
click at [249, 153] on input "LTL/FTL" at bounding box center [246, 150] width 5 height 5
radio input "true"
click at [173, 248] on button "Next" at bounding box center [160, 255] width 26 height 15
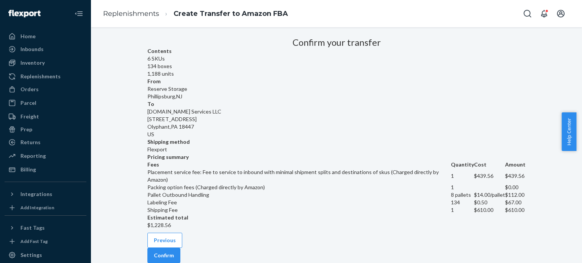
scroll to position [55, 0]
click at [180, 248] on button "Confirm" at bounding box center [163, 255] width 33 height 15
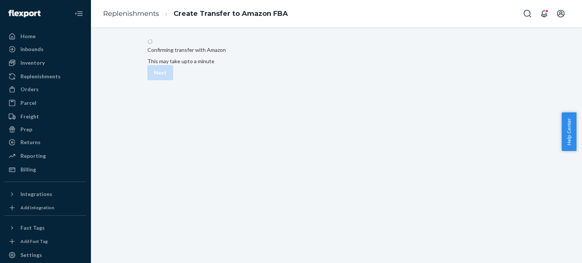
scroll to position [21, 0]
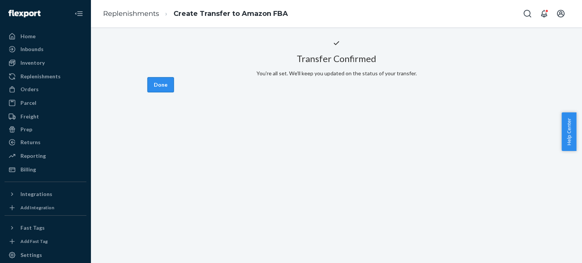
click at [174, 93] on button "Done" at bounding box center [160, 84] width 27 height 15
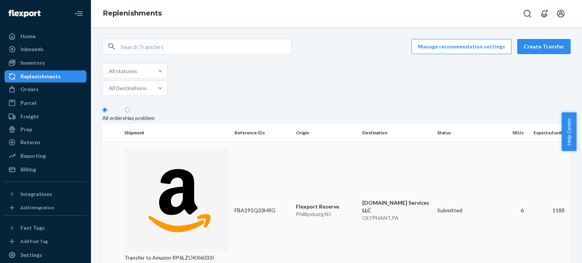
click at [182, 254] on p "Transfer to Amazon RP6LZOKX6033I" at bounding box center [176, 258] width 104 height 8
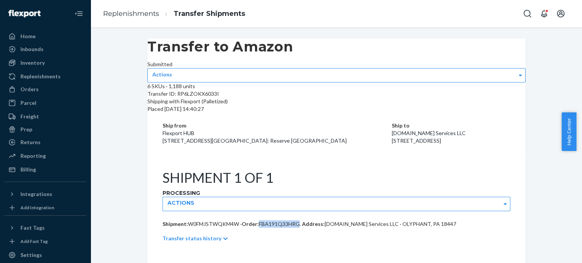
drag, startPoint x: 258, startPoint y: 206, endPoint x: 296, endPoint y: 207, distance: 38.7
click at [296, 221] on span "FBA191Q33HRG ." at bounding box center [280, 224] width 42 height 6
copy span "FBA191Q33HRG"
